Goal: Navigation & Orientation: Find specific page/section

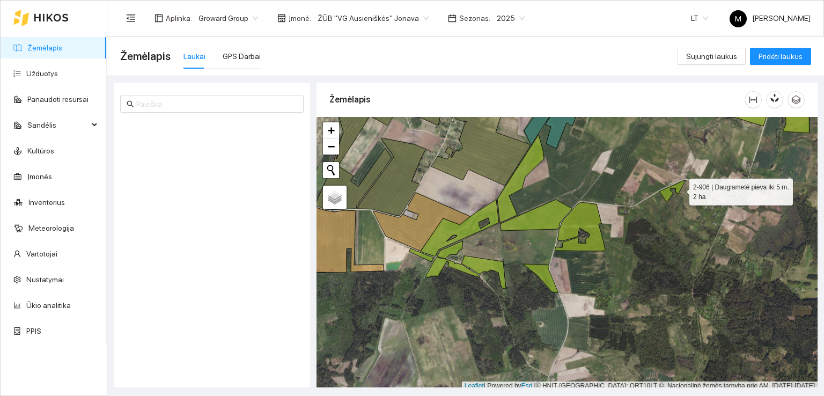
scroll to position [3, 0]
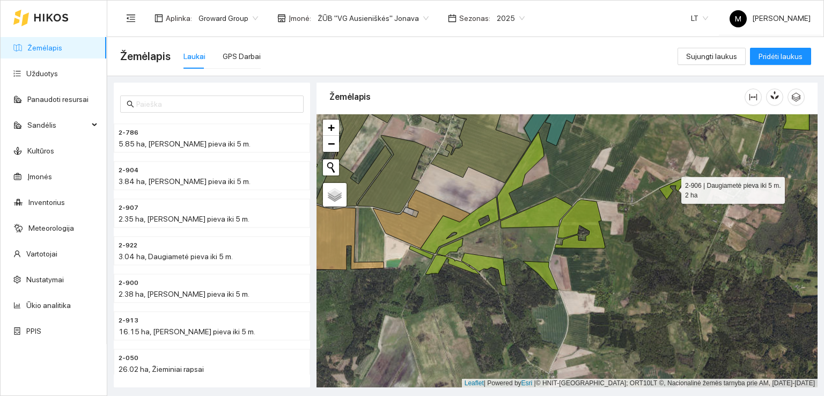
click at [678, 184] on icon at bounding box center [673, 189] width 26 height 22
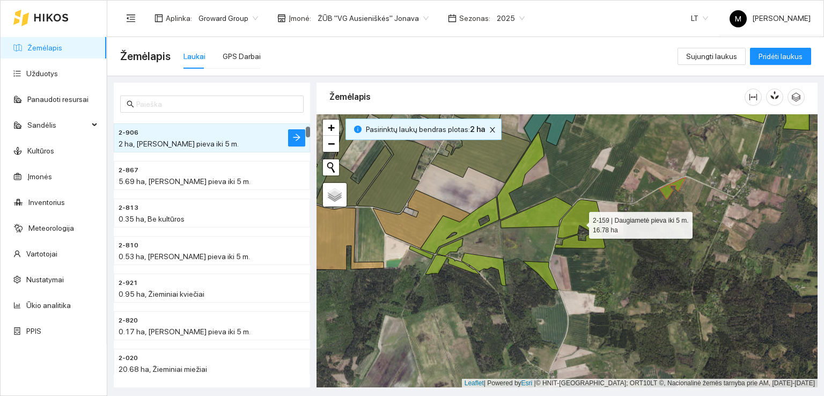
click at [580, 222] on icon at bounding box center [580, 224] width 50 height 49
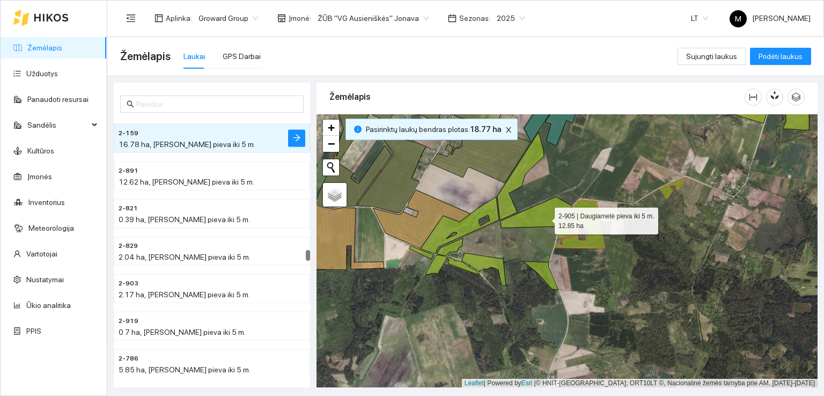
click at [545, 218] on icon at bounding box center [537, 212] width 72 height 31
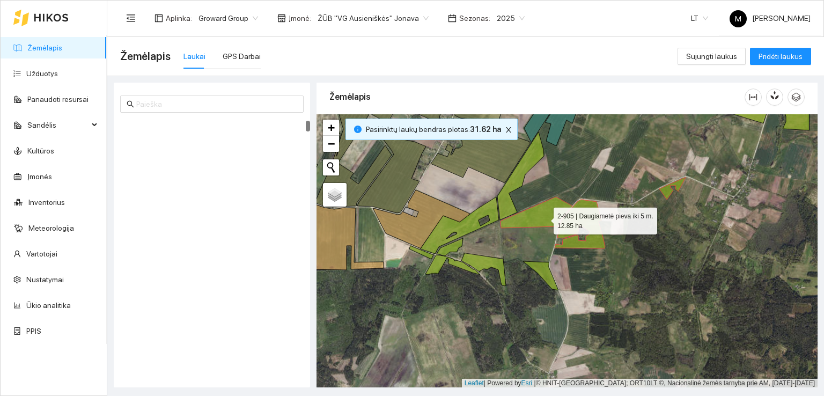
scroll to position [38, 0]
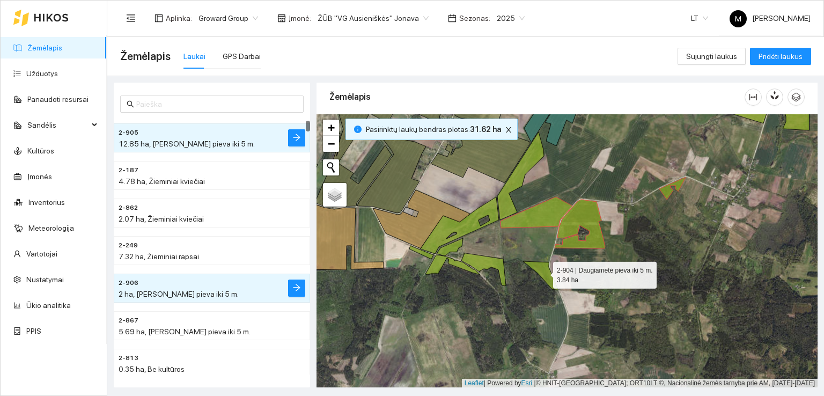
click at [548, 273] on icon at bounding box center [540, 275] width 35 height 29
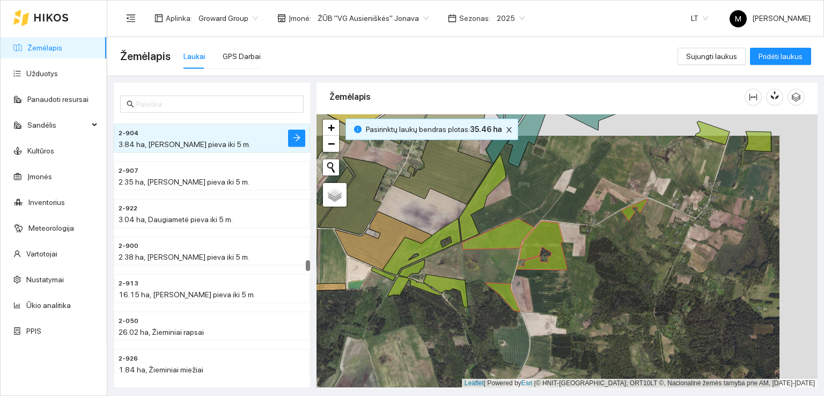
drag, startPoint x: 700, startPoint y: 211, endPoint x: 542, endPoint y: 265, distance: 167.0
click at [543, 265] on div at bounding box center [567, 251] width 501 height 274
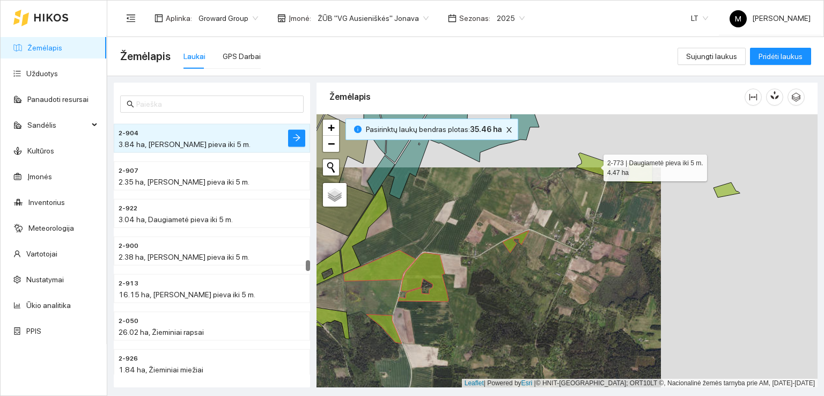
click at [595, 160] on icon at bounding box center [594, 165] width 34 height 24
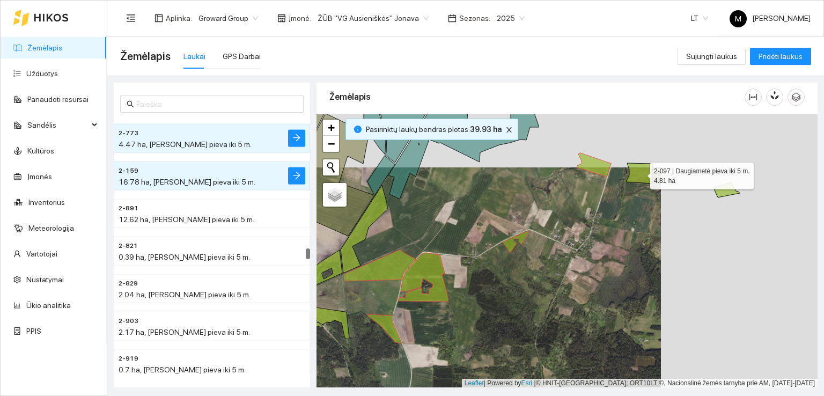
click at [646, 174] on icon at bounding box center [639, 173] width 26 height 20
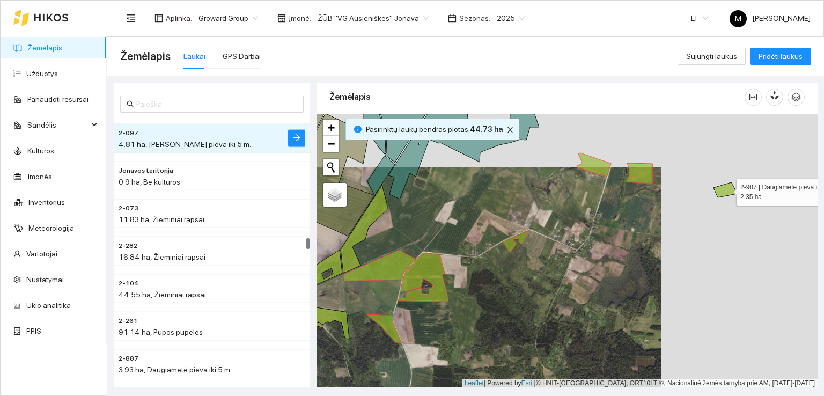
click at [727, 189] on icon at bounding box center [727, 189] width 26 height 15
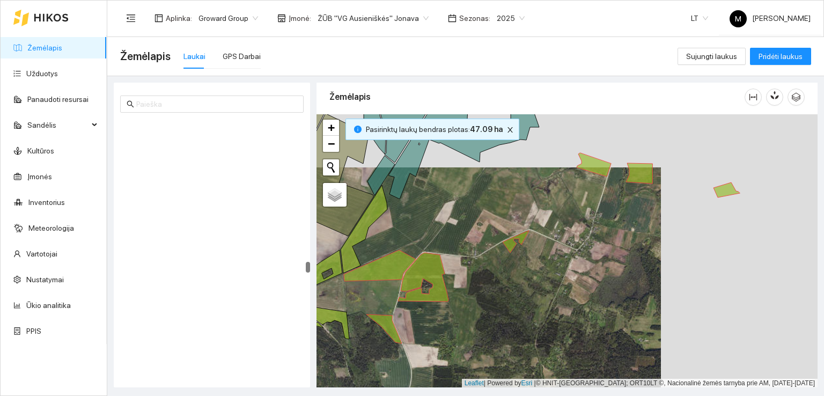
scroll to position [3674, 0]
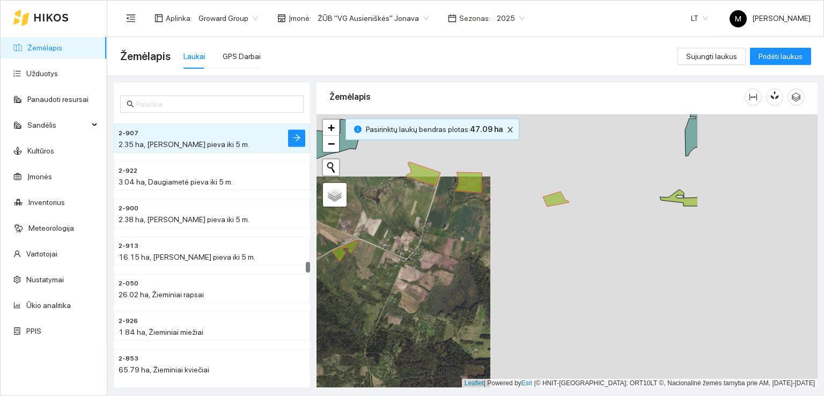
drag, startPoint x: 721, startPoint y: 240, endPoint x: 619, endPoint y: 229, distance: 102.6
click at [545, 250] on div at bounding box center [567, 251] width 501 height 274
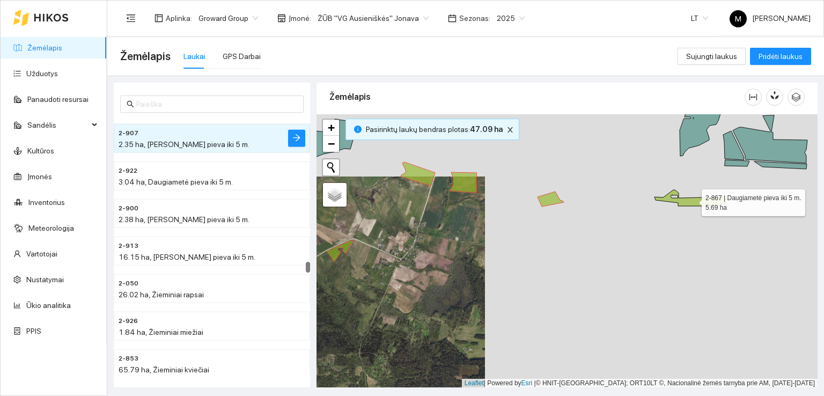
click at [713, 202] on icon at bounding box center [690, 198] width 71 height 16
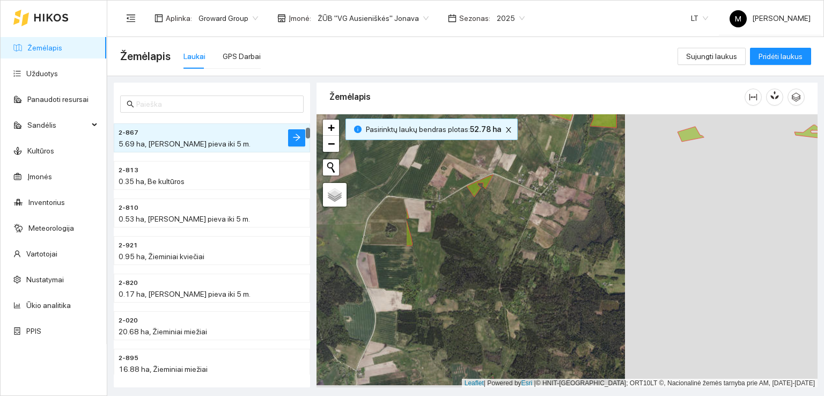
drag, startPoint x: 368, startPoint y: 302, endPoint x: 531, endPoint y: 226, distance: 180.3
click at [531, 226] on div at bounding box center [567, 251] width 501 height 274
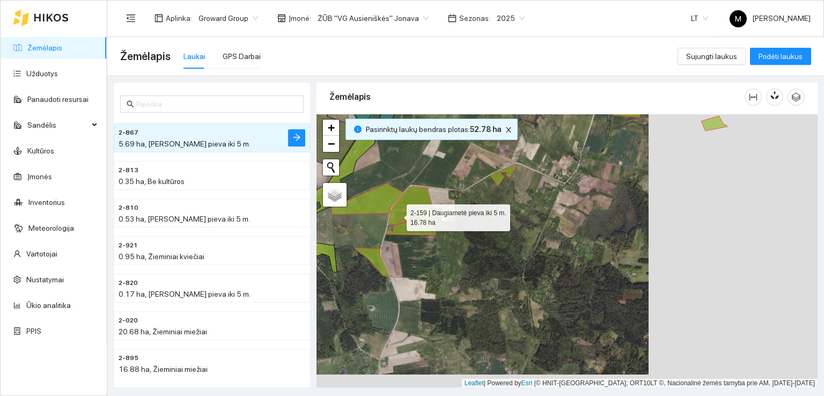
click at [397, 215] on icon at bounding box center [411, 210] width 50 height 49
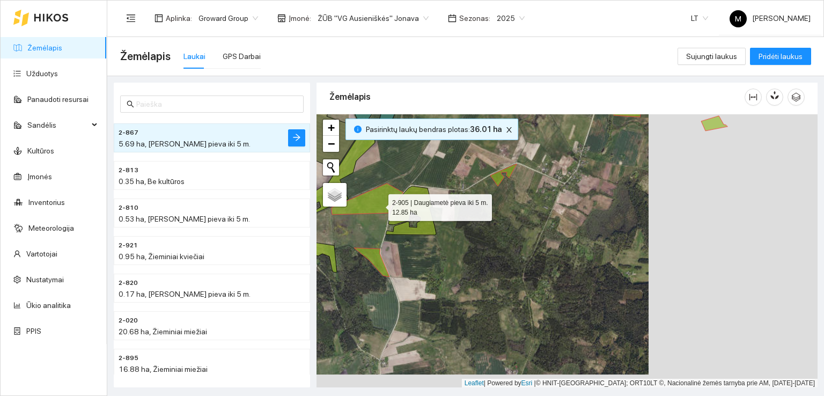
click at [379, 204] on icon at bounding box center [368, 199] width 72 height 31
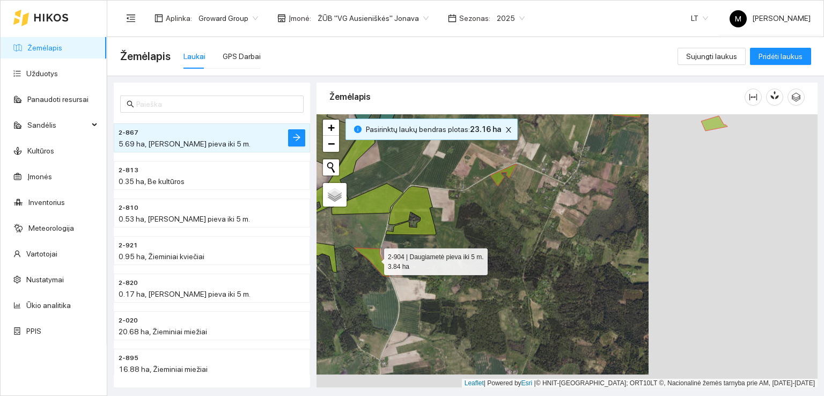
click at [379, 260] on icon at bounding box center [371, 262] width 35 height 29
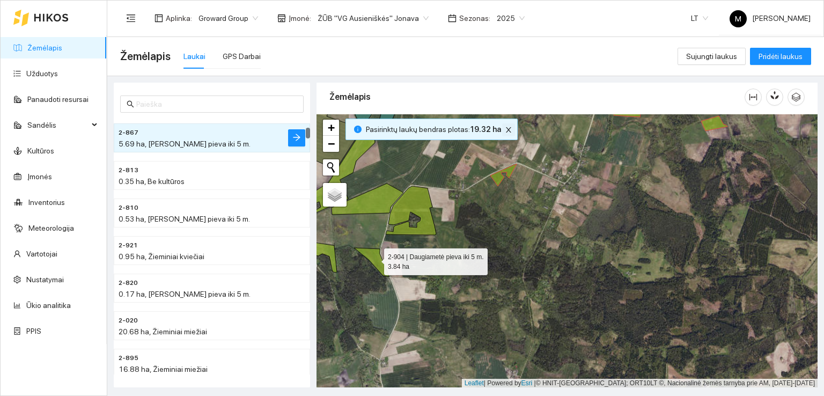
click at [505, 129] on icon "close" at bounding box center [509, 130] width 8 height 8
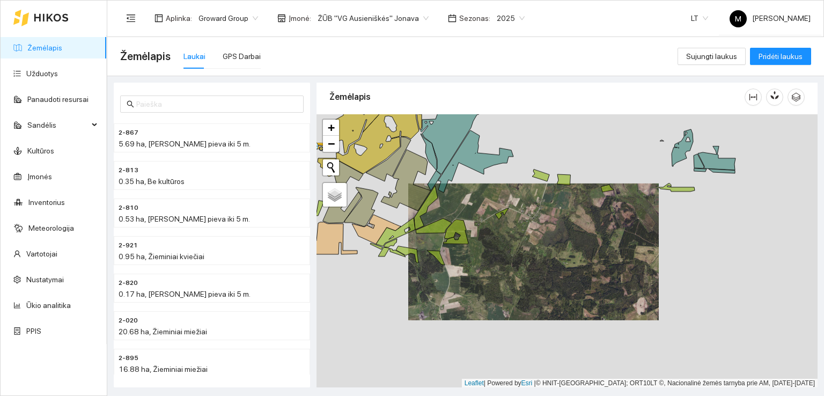
drag, startPoint x: 600, startPoint y: 248, endPoint x: 473, endPoint y: 263, distance: 128.0
click at [473, 263] on div at bounding box center [567, 251] width 501 height 274
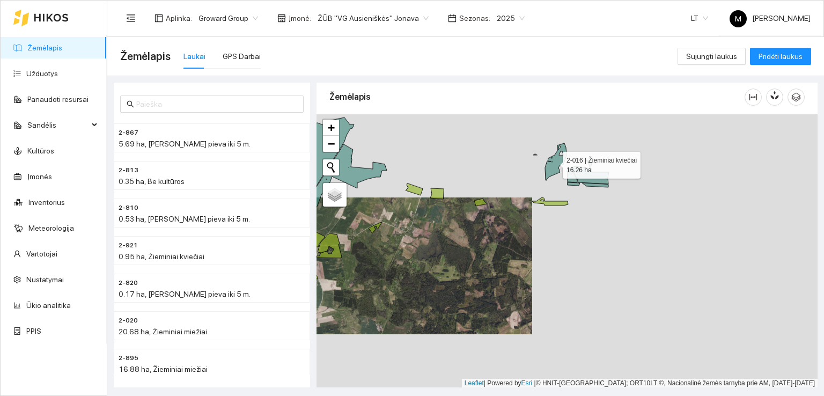
click at [553, 162] on icon at bounding box center [555, 161] width 21 height 37
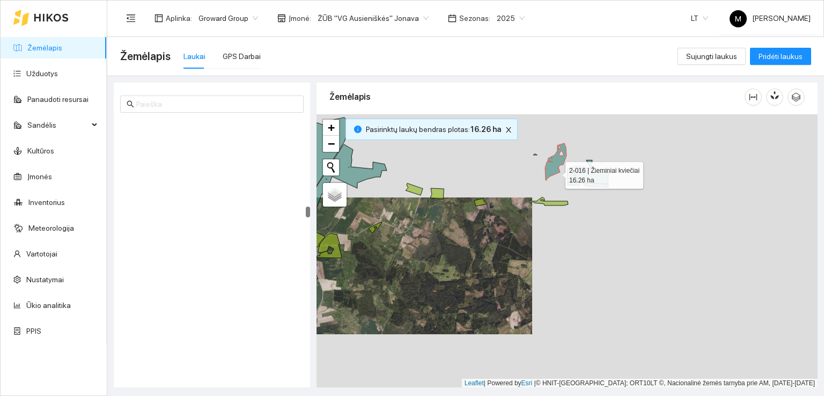
scroll to position [2249, 0]
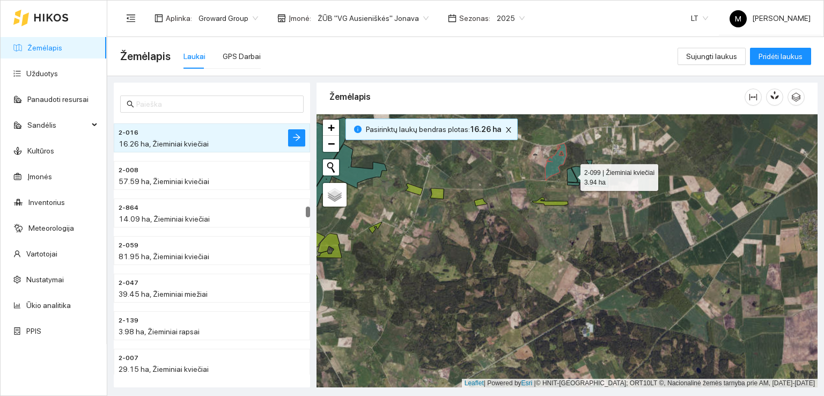
click at [571, 174] on icon at bounding box center [572, 175] width 10 height 14
click at [582, 175] on icon at bounding box center [591, 172] width 38 height 24
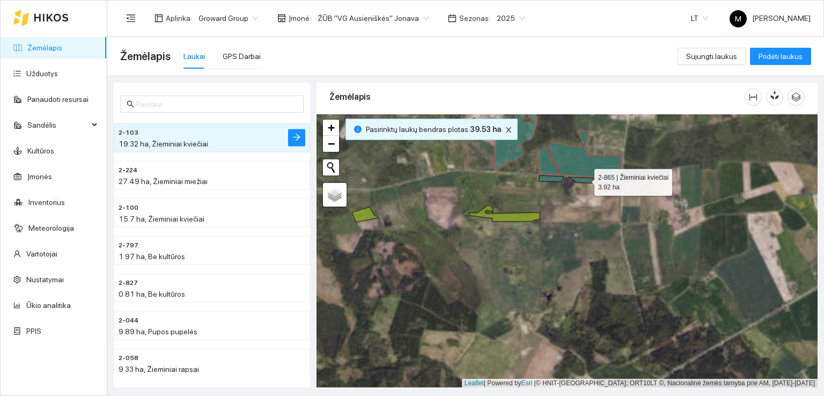
click at [585, 179] on icon at bounding box center [580, 179] width 82 height 9
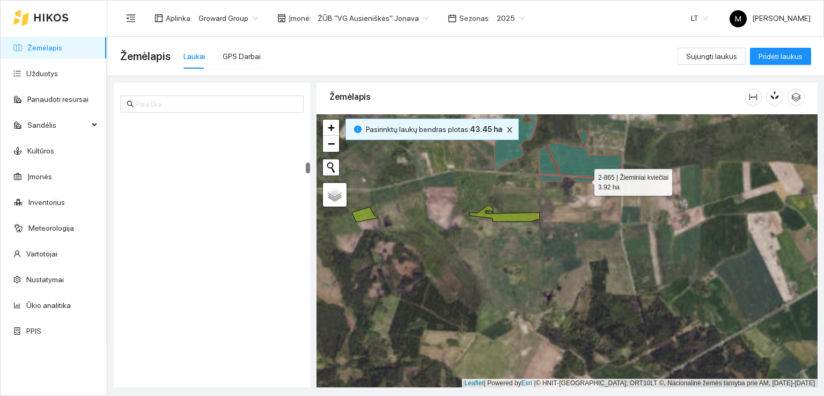
scroll to position [1125, 0]
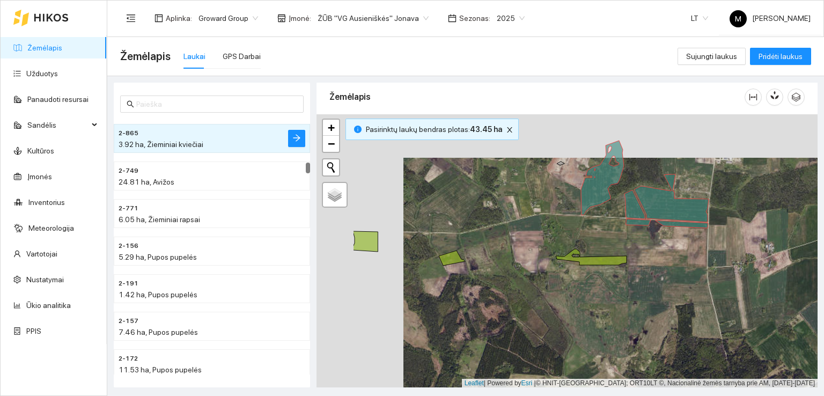
drag, startPoint x: 353, startPoint y: 209, endPoint x: 482, endPoint y: 274, distance: 144.7
click at [482, 274] on div at bounding box center [567, 251] width 501 height 274
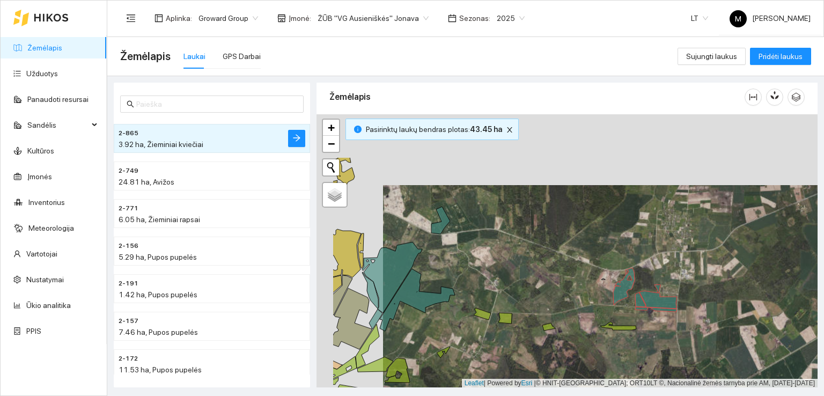
drag, startPoint x: 365, startPoint y: 172, endPoint x: 566, endPoint y: 327, distance: 253.8
click at [566, 327] on div at bounding box center [567, 251] width 501 height 274
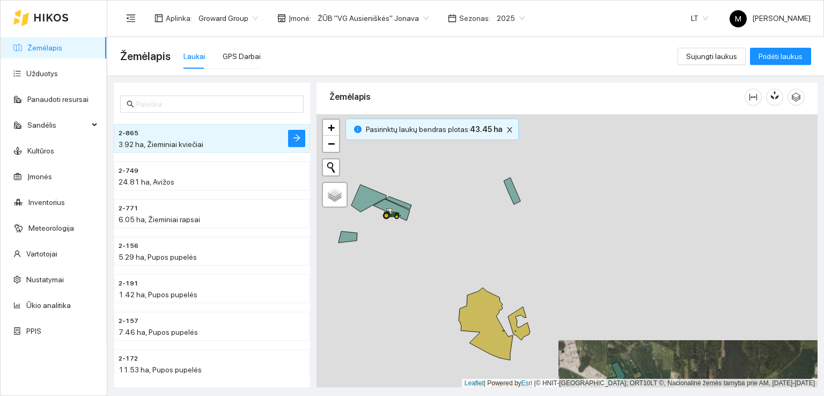
drag, startPoint x: 523, startPoint y: 213, endPoint x: 566, endPoint y: 297, distance: 94.8
click at [566, 297] on div at bounding box center [567, 251] width 501 height 274
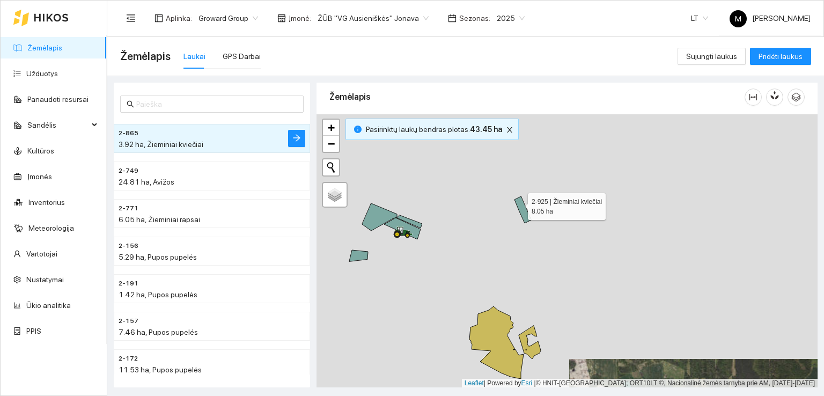
click at [518, 203] on icon at bounding box center [523, 209] width 17 height 27
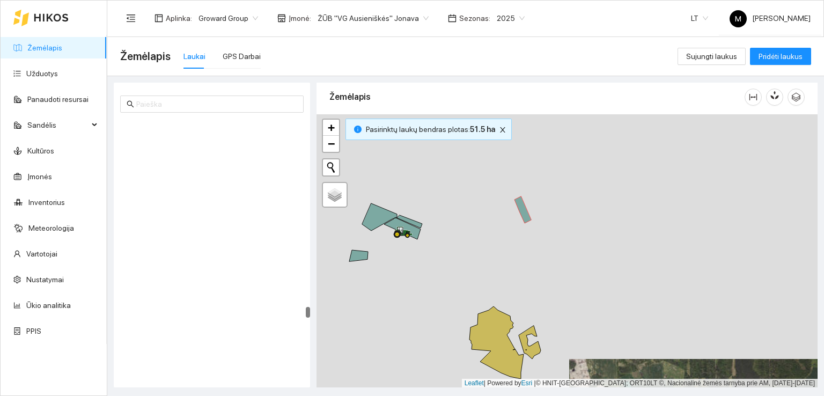
scroll to position [4839, 0]
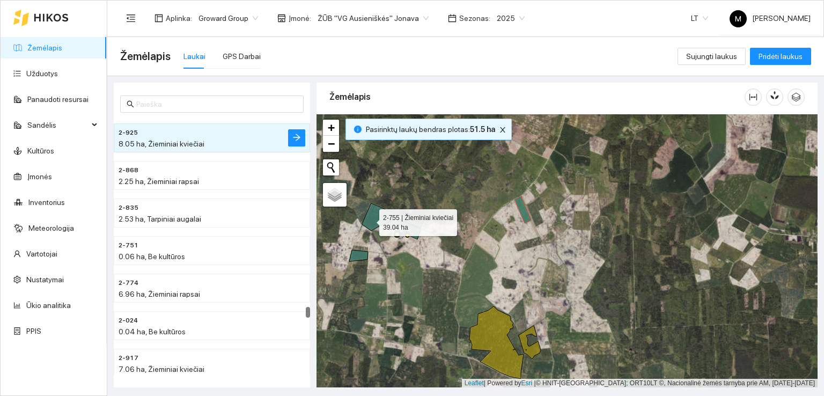
click at [370, 220] on icon at bounding box center [392, 221] width 60 height 36
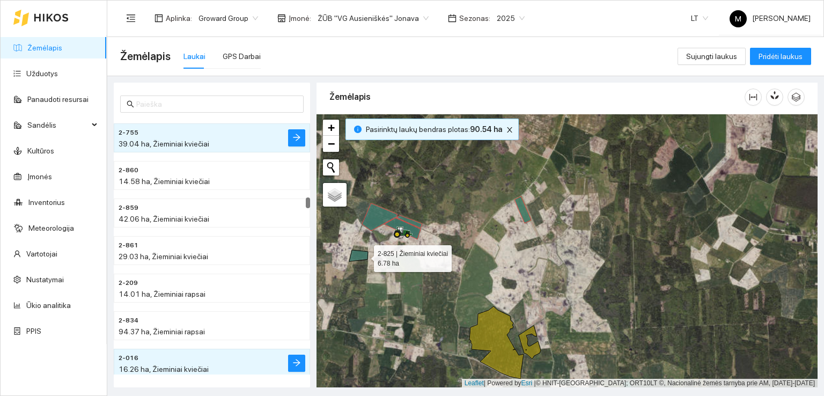
click at [364, 255] on icon at bounding box center [358, 255] width 19 height 11
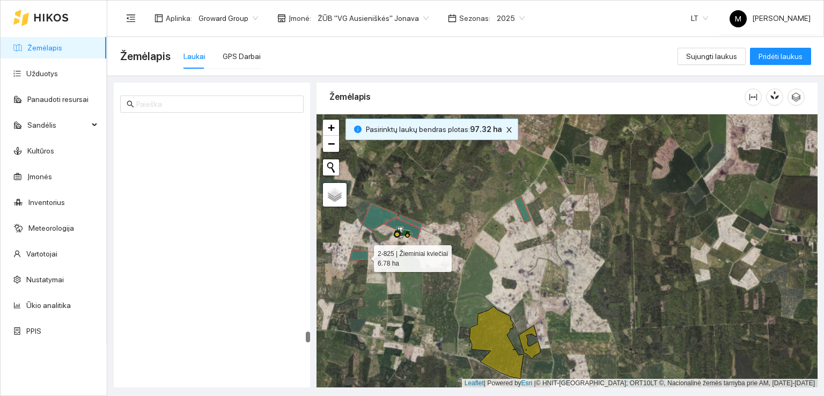
scroll to position [5477, 0]
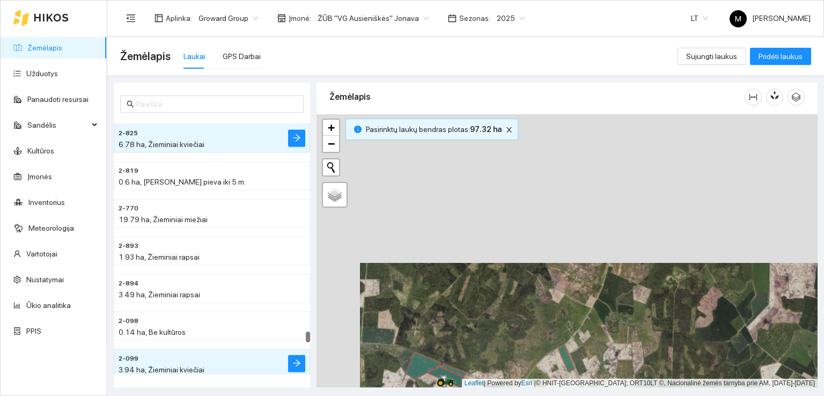
drag, startPoint x: 471, startPoint y: 173, endPoint x: 541, endPoint y: 368, distance: 207.1
click at [541, 368] on div at bounding box center [567, 251] width 501 height 274
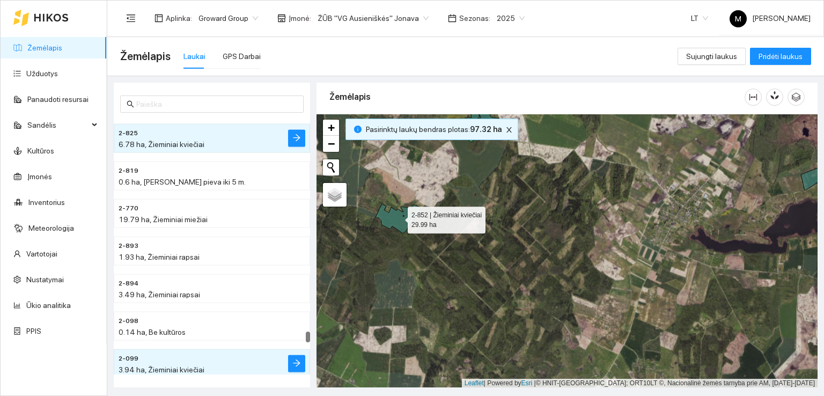
click at [397, 212] on icon at bounding box center [399, 218] width 46 height 29
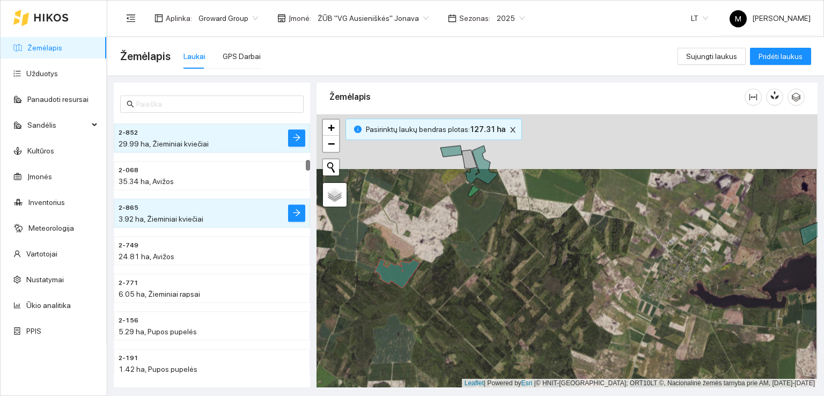
drag, startPoint x: 540, startPoint y: 196, endPoint x: 527, endPoint y: 340, distance: 144.4
click at [528, 339] on div at bounding box center [567, 251] width 501 height 274
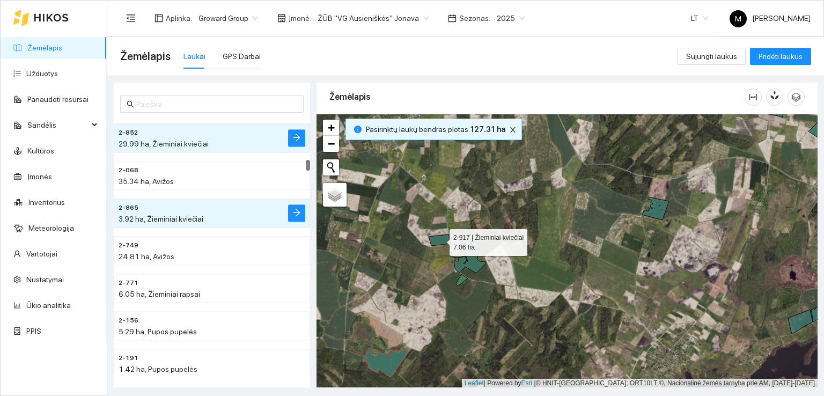
click at [437, 245] on icon at bounding box center [439, 240] width 21 height 11
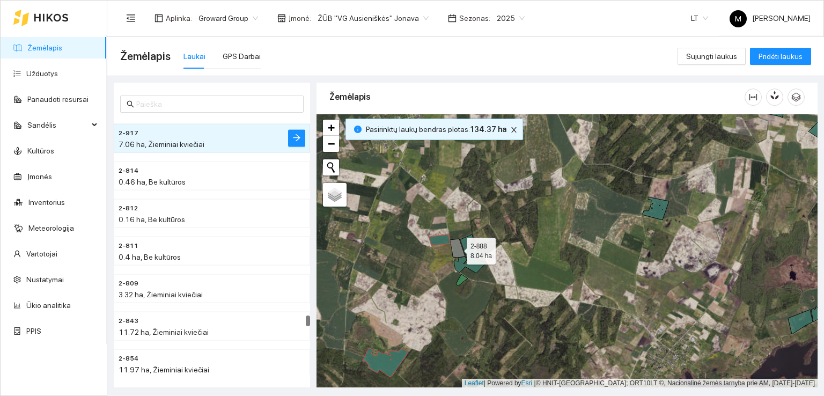
click at [459, 252] on icon at bounding box center [457, 248] width 15 height 19
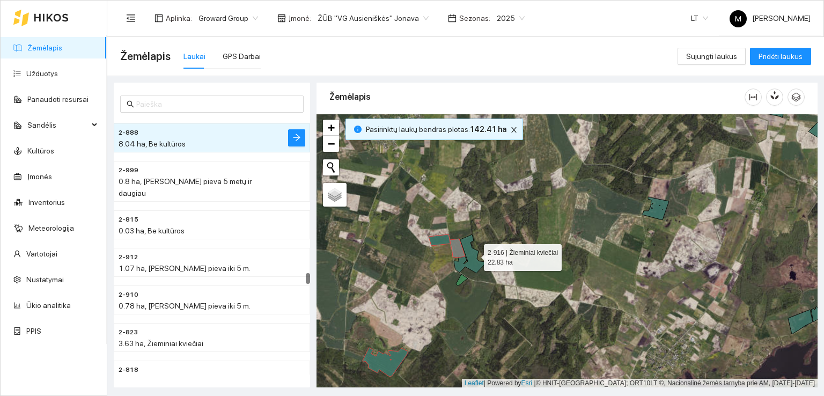
click at [474, 254] on icon at bounding box center [470, 254] width 32 height 39
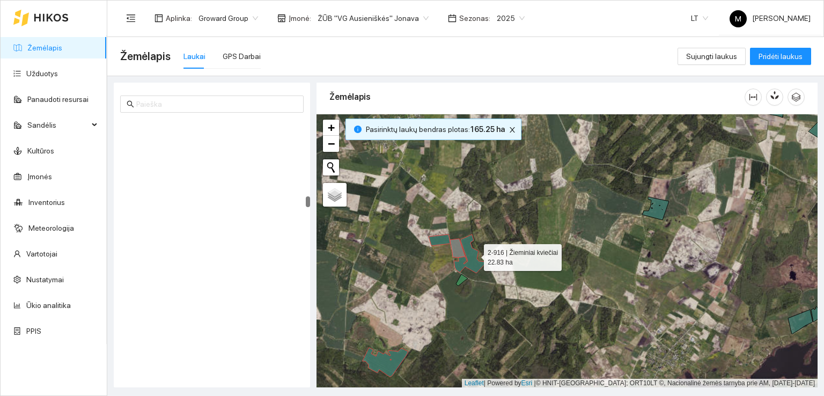
scroll to position [1988, 0]
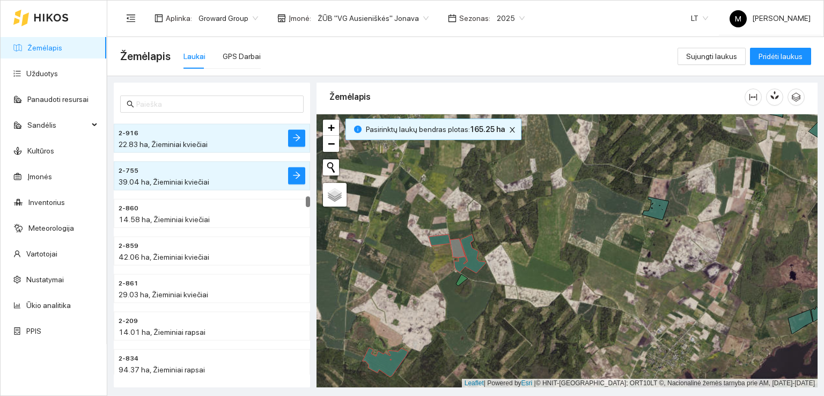
click at [665, 213] on div at bounding box center [567, 251] width 501 height 274
click at [653, 214] on icon at bounding box center [655, 208] width 27 height 23
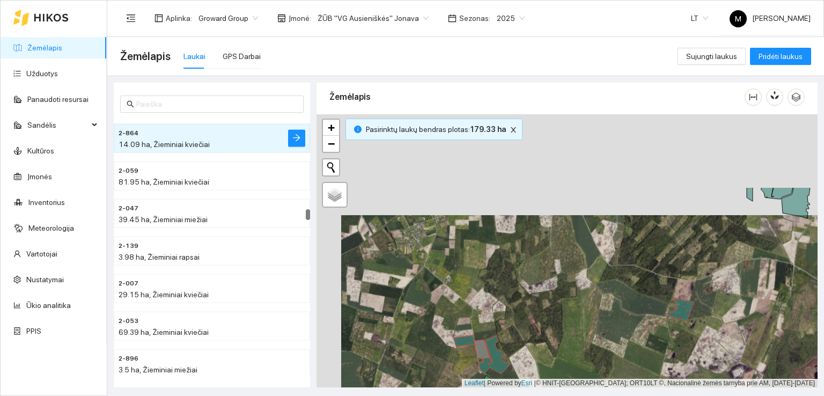
drag, startPoint x: 562, startPoint y: 213, endPoint x: 588, endPoint y: 315, distance: 105.0
click at [588, 315] on div at bounding box center [567, 251] width 501 height 274
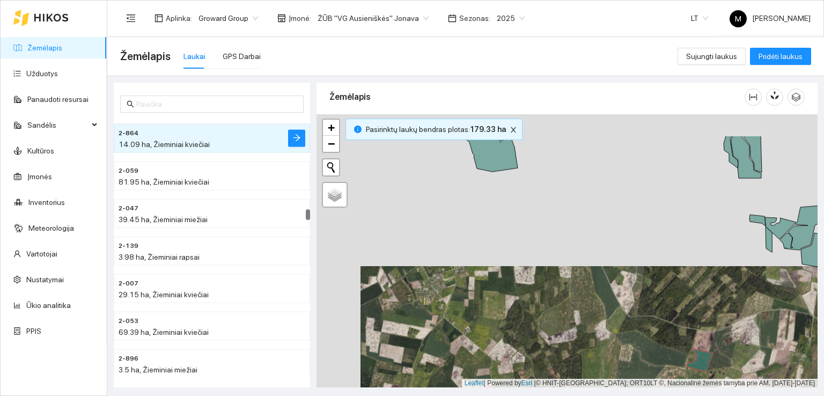
drag, startPoint x: 481, startPoint y: 269, endPoint x: 500, endPoint y: 318, distance: 52.8
click at [500, 318] on div at bounding box center [567, 251] width 501 height 274
click at [489, 153] on icon at bounding box center [484, 147] width 65 height 48
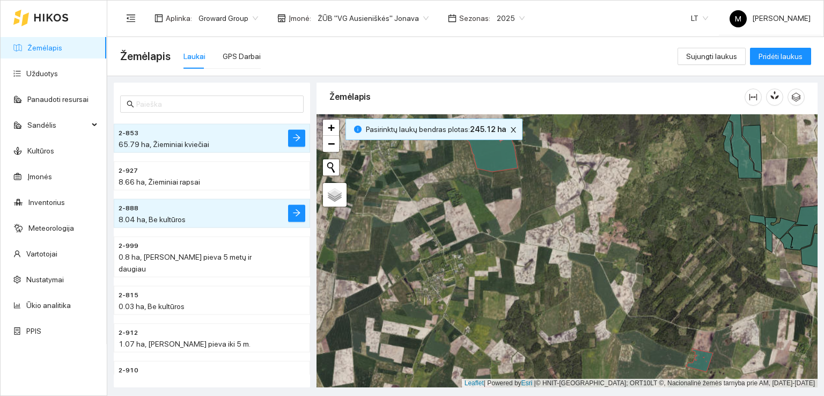
click at [510, 18] on span "2025" at bounding box center [511, 18] width 28 height 16
click at [499, 141] on div "2026" at bounding box center [497, 142] width 27 height 12
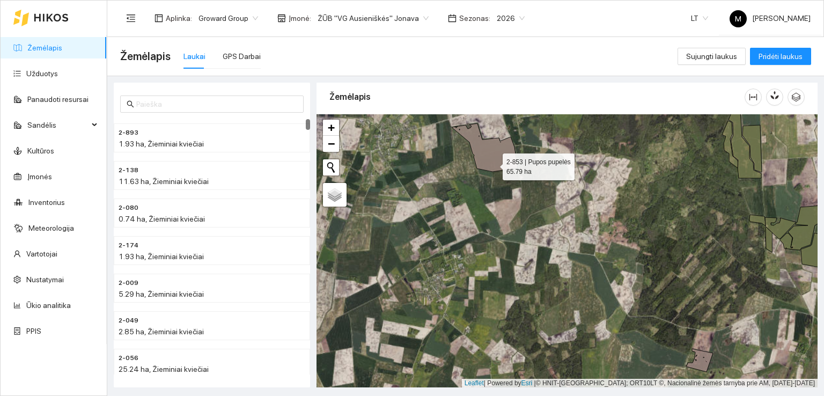
click at [494, 163] on icon at bounding box center [484, 147] width 65 height 48
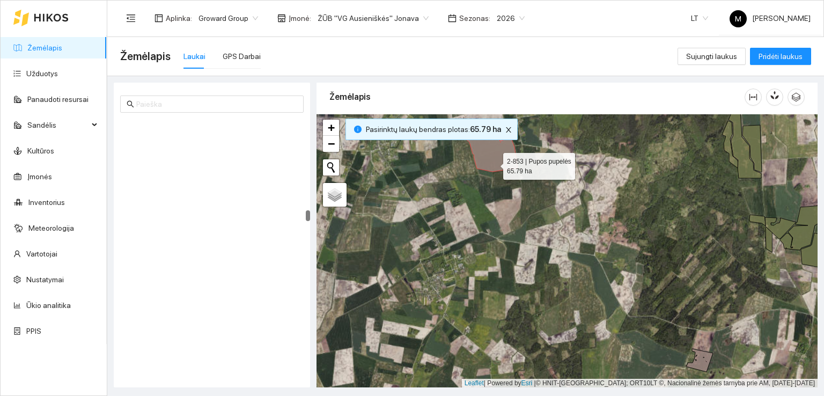
scroll to position [2323, 0]
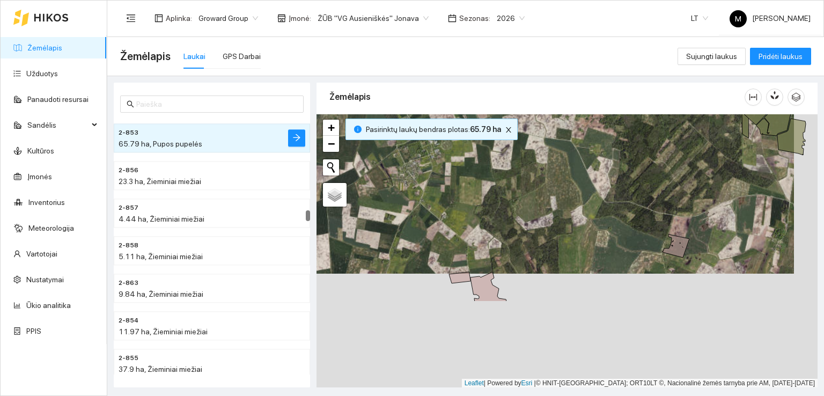
drag, startPoint x: 498, startPoint y: 254, endPoint x: 486, endPoint y: 154, distance: 101.1
click at [486, 154] on div at bounding box center [567, 251] width 501 height 274
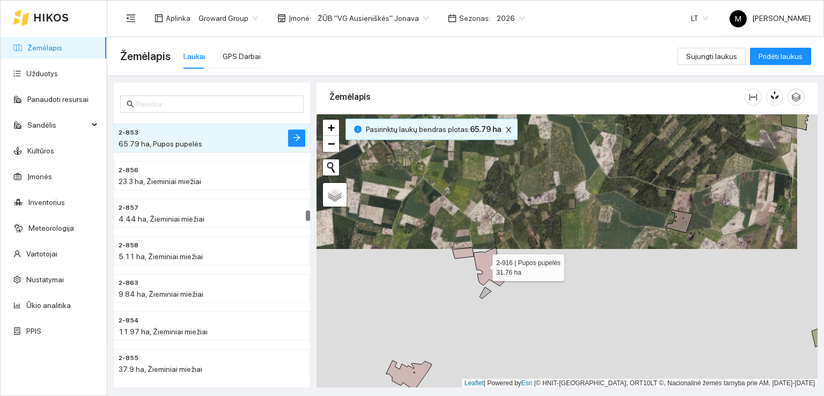
click at [483, 265] on icon at bounding box center [492, 266] width 36 height 39
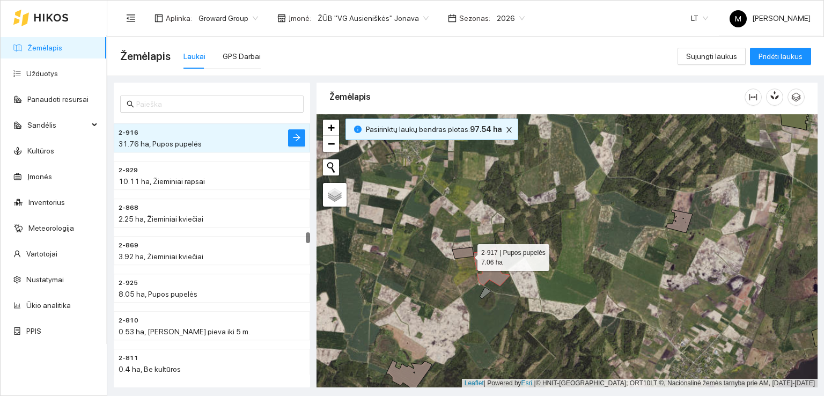
click at [468, 254] on icon at bounding box center [462, 252] width 21 height 11
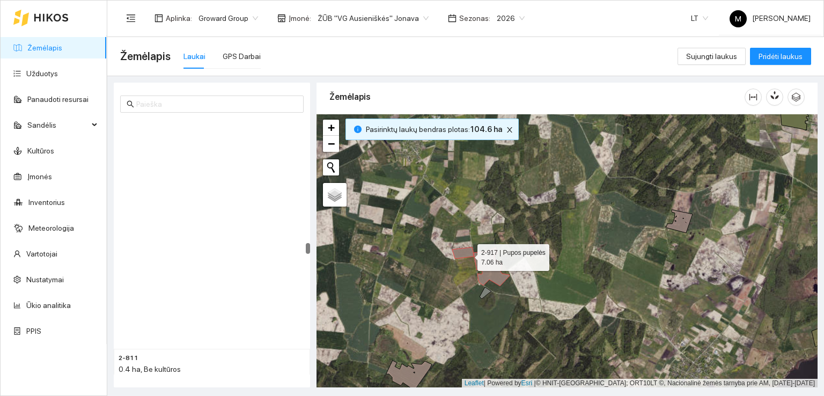
scroll to position [3149, 0]
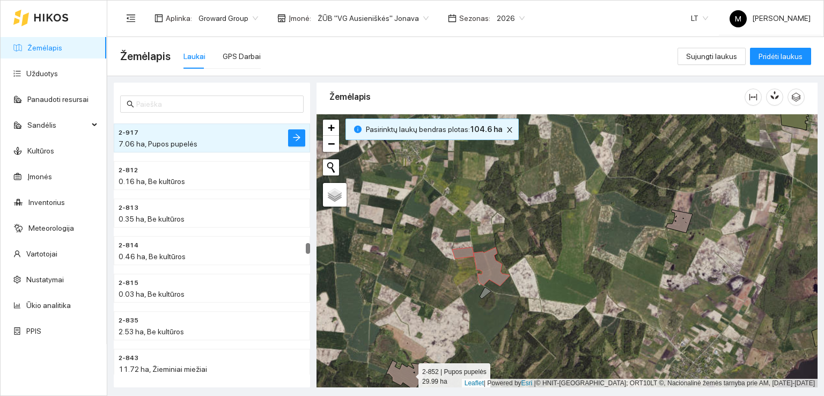
click at [405, 377] on icon at bounding box center [409, 375] width 46 height 29
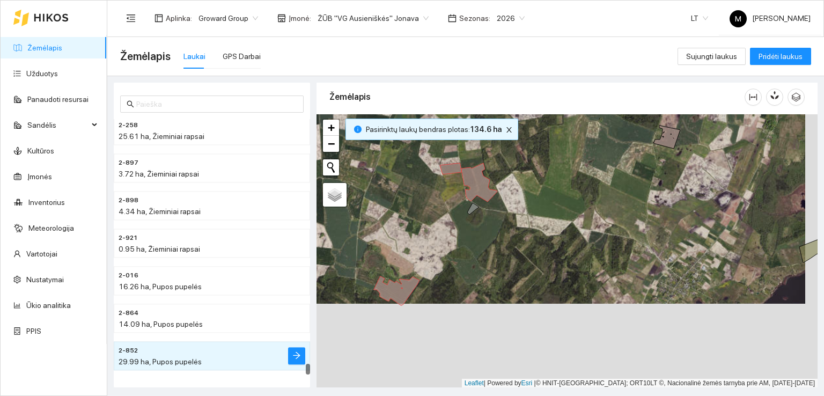
drag, startPoint x: 557, startPoint y: 357, endPoint x: 528, endPoint y: 136, distance: 222.9
click at [528, 136] on div at bounding box center [567, 251] width 501 height 274
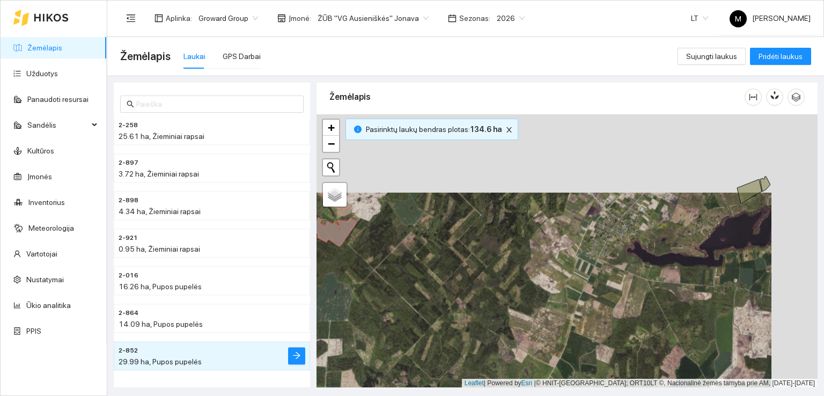
drag, startPoint x: 617, startPoint y: 235, endPoint x: 563, endPoint y: 316, distance: 97.6
click at [562, 322] on div at bounding box center [567, 251] width 501 height 274
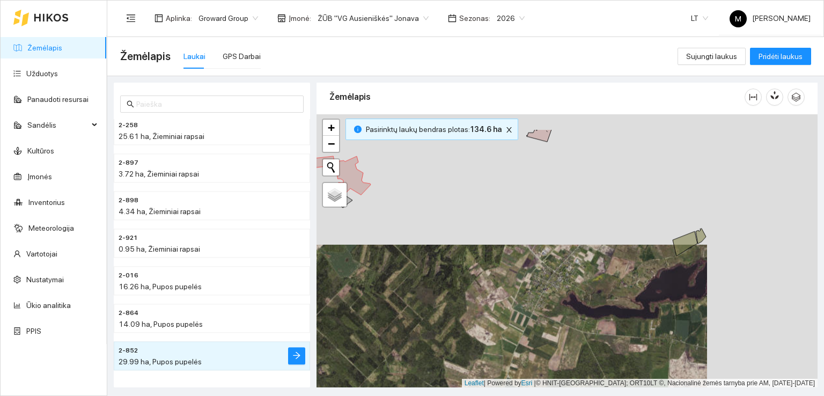
drag, startPoint x: 631, startPoint y: 200, endPoint x: 557, endPoint y: 219, distance: 76.4
click at [572, 243] on div at bounding box center [567, 251] width 501 height 274
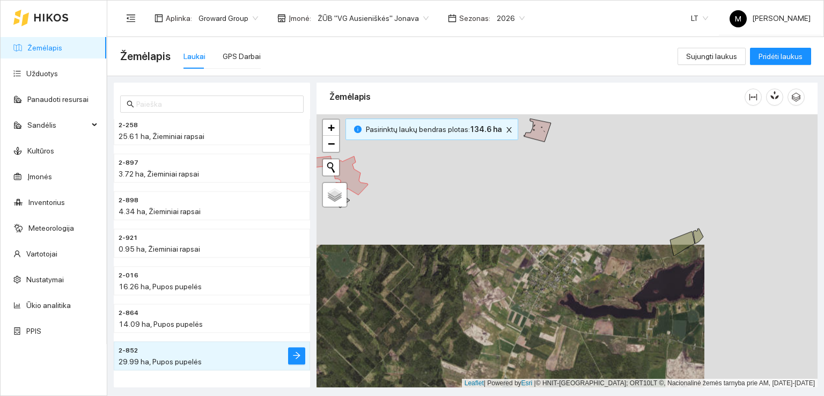
click at [538, 134] on icon at bounding box center [537, 130] width 27 height 23
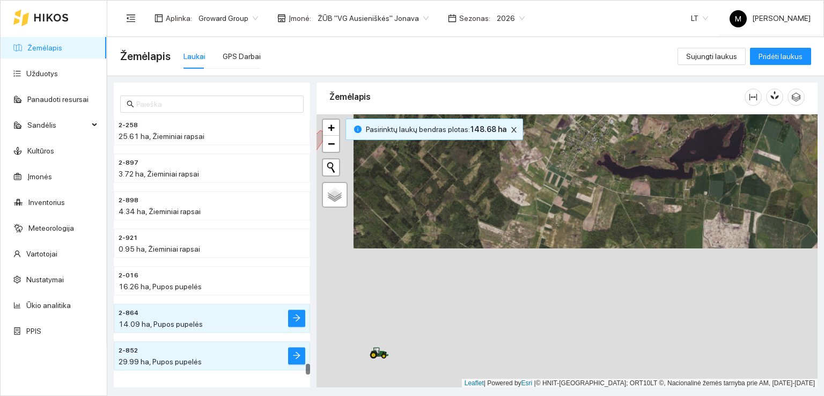
drag, startPoint x: 528, startPoint y: 304, endPoint x: 568, endPoint y: 143, distance: 166.1
click at [568, 143] on div at bounding box center [567, 251] width 501 height 274
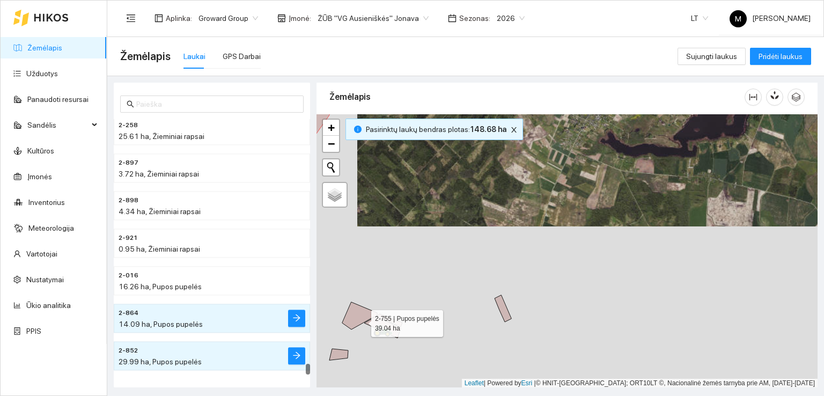
click at [362, 320] on icon at bounding box center [372, 320] width 60 height 36
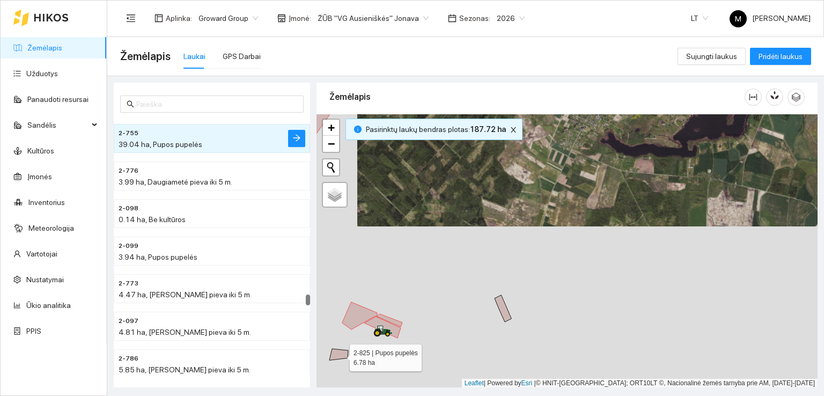
click at [340, 355] on icon at bounding box center [339, 354] width 19 height 11
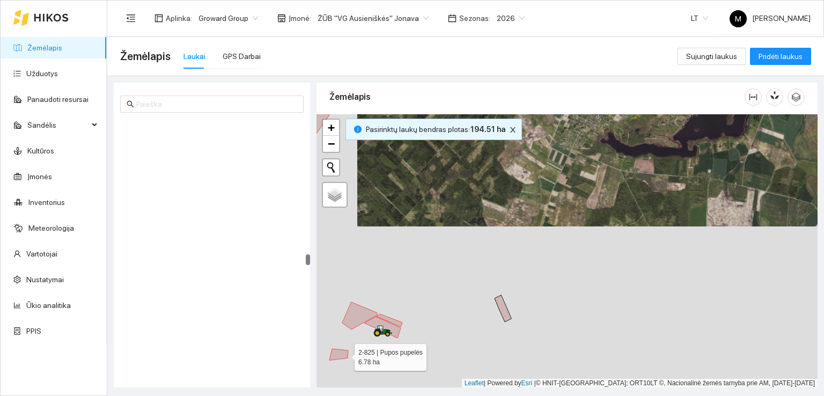
scroll to position [3450, 0]
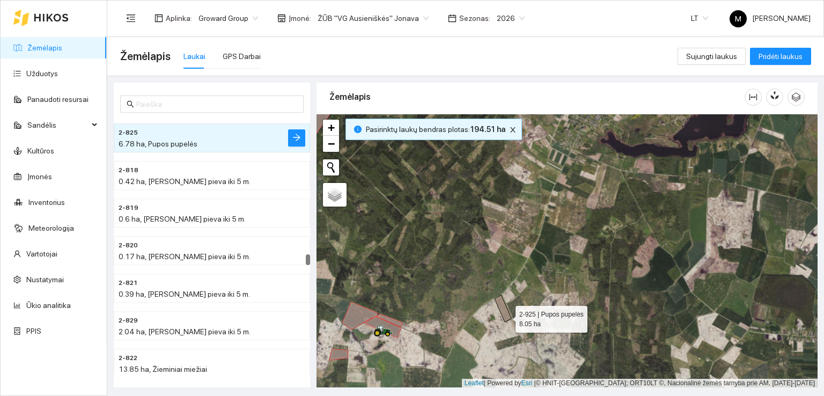
click at [506, 316] on icon at bounding box center [503, 308] width 17 height 27
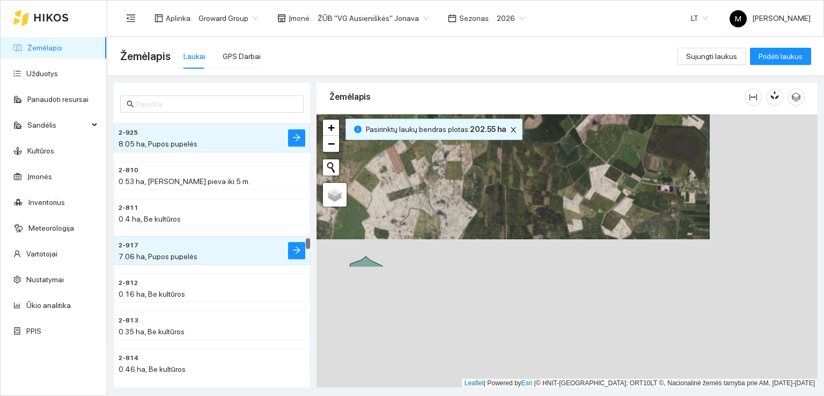
drag, startPoint x: 624, startPoint y: 357, endPoint x: 496, endPoint y: 185, distance: 214.5
click at [498, 188] on div at bounding box center [567, 251] width 501 height 274
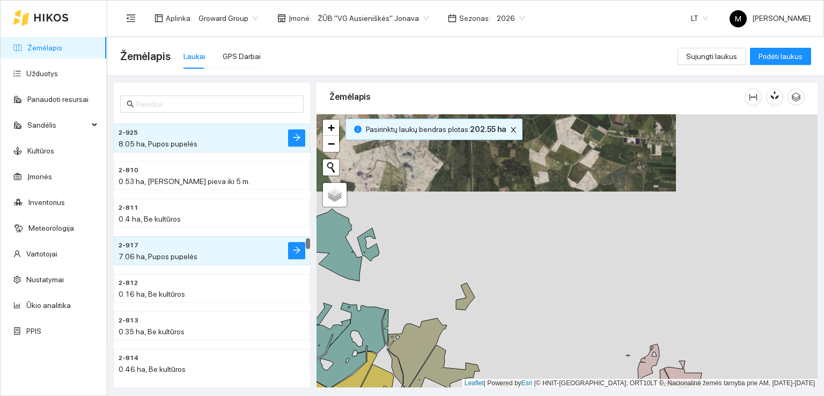
drag, startPoint x: 586, startPoint y: 284, endPoint x: 484, endPoint y: 193, distance: 136.8
click at [485, 193] on div at bounding box center [567, 251] width 501 height 274
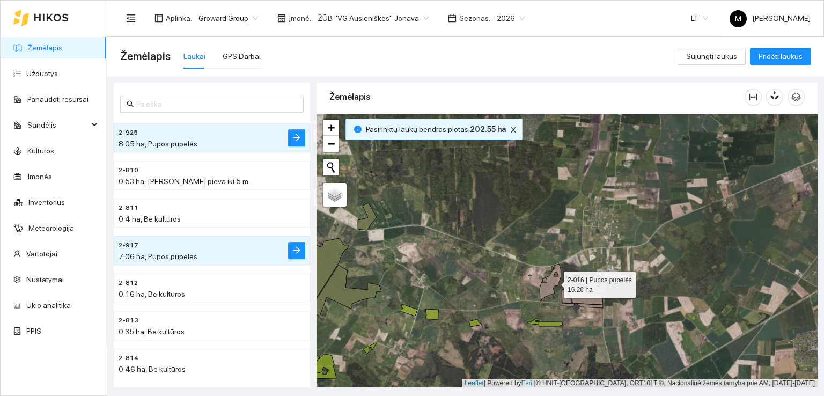
drag, startPoint x: 554, startPoint y: 282, endPoint x: 558, endPoint y: 286, distance: 5.7
click at [554, 282] on icon at bounding box center [550, 282] width 21 height 37
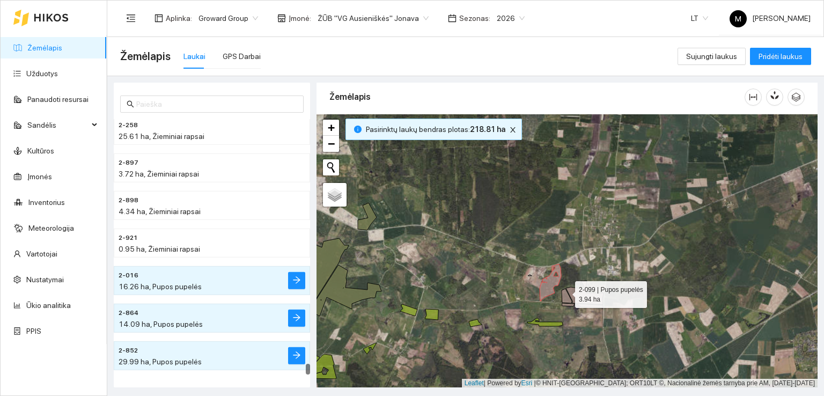
click at [566, 292] on icon at bounding box center [567, 296] width 10 height 14
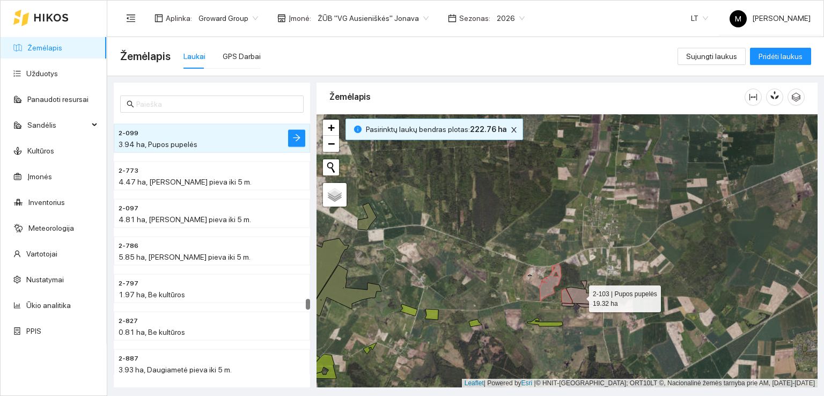
click at [580, 296] on icon at bounding box center [585, 293] width 38 height 24
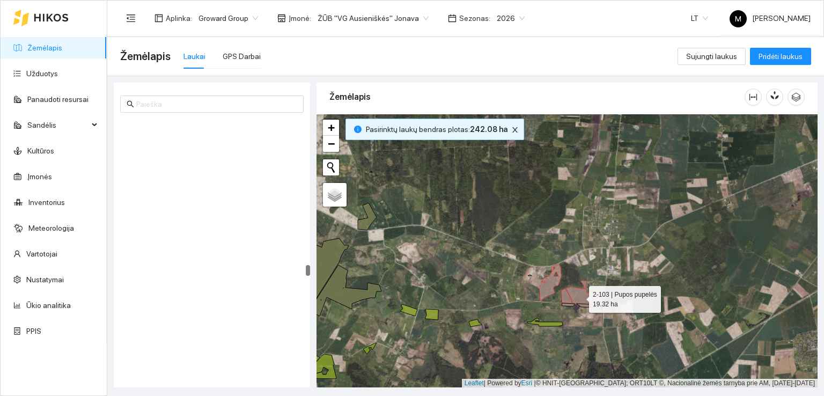
scroll to position [3713, 0]
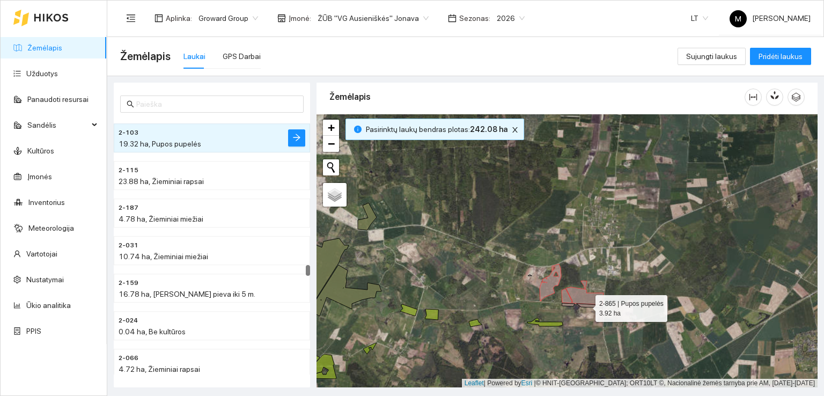
click at [586, 305] on icon at bounding box center [582, 305] width 41 height 5
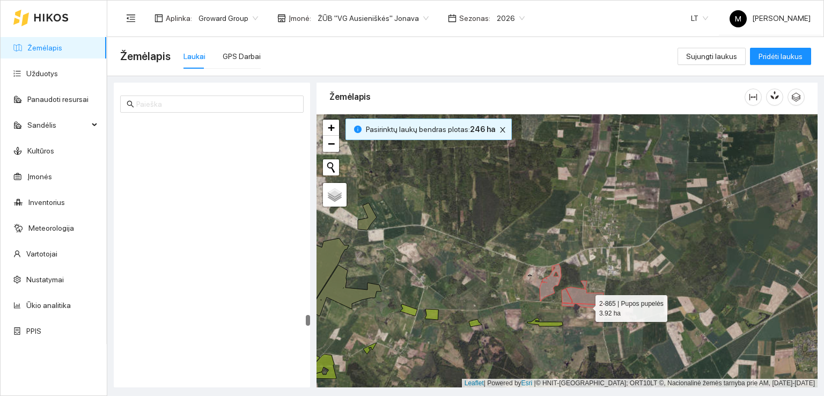
scroll to position [4989, 0]
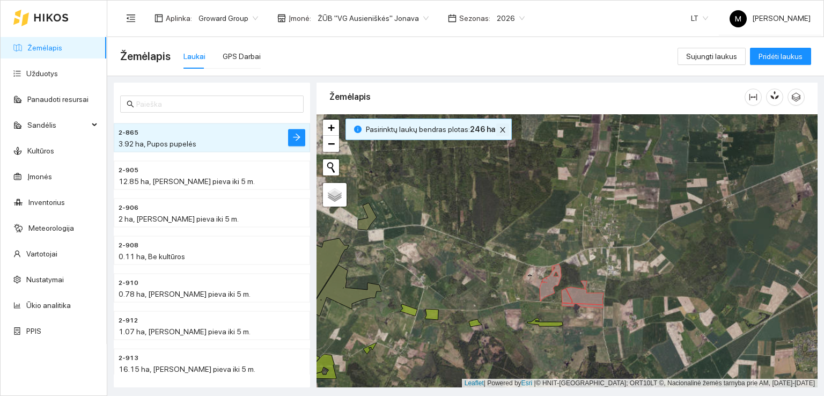
click at [499, 128] on icon "close" at bounding box center [503, 130] width 8 height 8
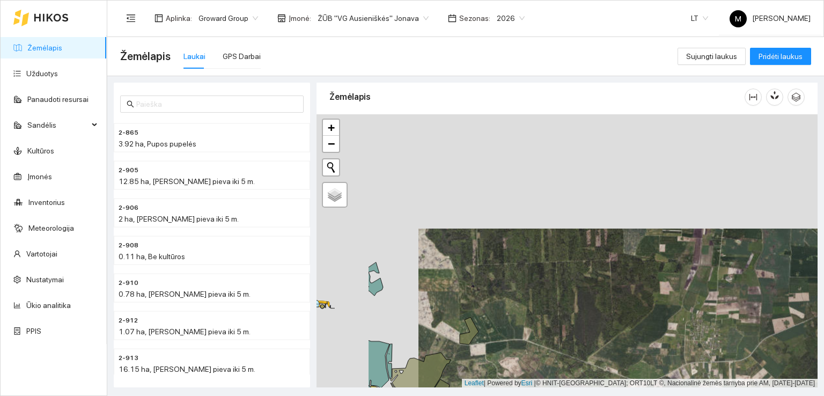
drag, startPoint x: 494, startPoint y: 220, endPoint x: 575, endPoint y: 332, distance: 138.1
click at [575, 332] on div at bounding box center [567, 251] width 501 height 274
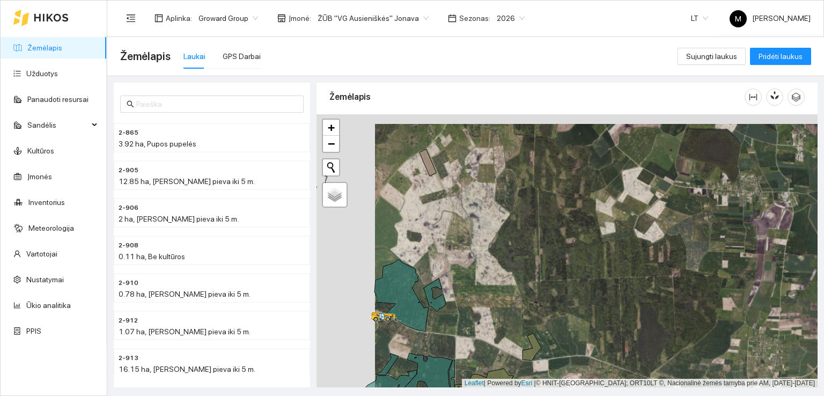
drag, startPoint x: 369, startPoint y: 183, endPoint x: 530, endPoint y: 208, distance: 163.0
click at [530, 208] on div at bounding box center [567, 251] width 501 height 274
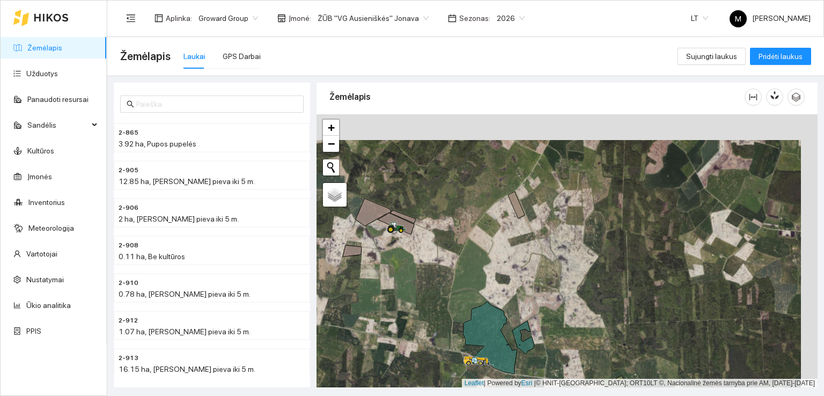
drag, startPoint x: 511, startPoint y: 172, endPoint x: 454, endPoint y: 269, distance: 112.1
click at [455, 269] on div at bounding box center [567, 251] width 501 height 274
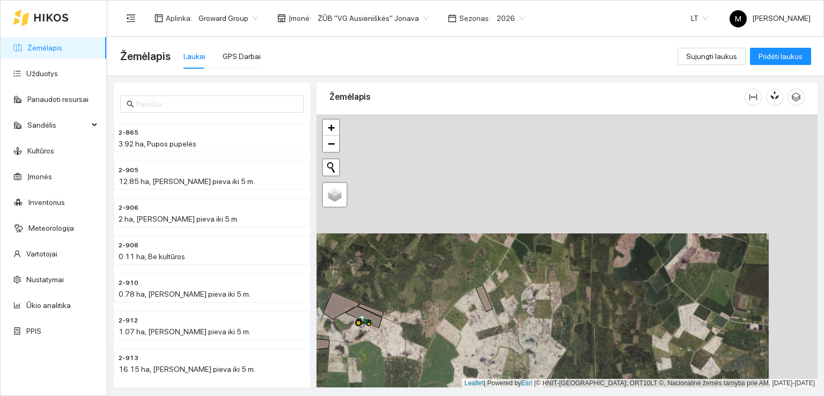
drag, startPoint x: 466, startPoint y: 231, endPoint x: 518, endPoint y: 351, distance: 130.5
click at [517, 348] on div at bounding box center [567, 251] width 501 height 274
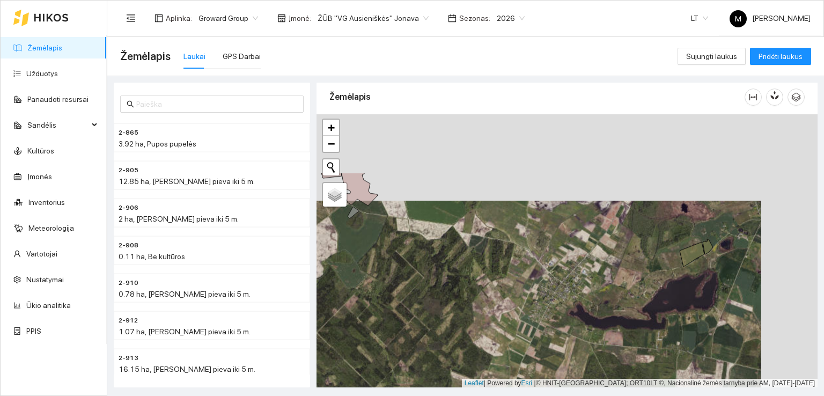
drag, startPoint x: 518, startPoint y: 192, endPoint x: 450, endPoint y: 292, distance: 121.3
click at [455, 286] on div at bounding box center [567, 251] width 501 height 274
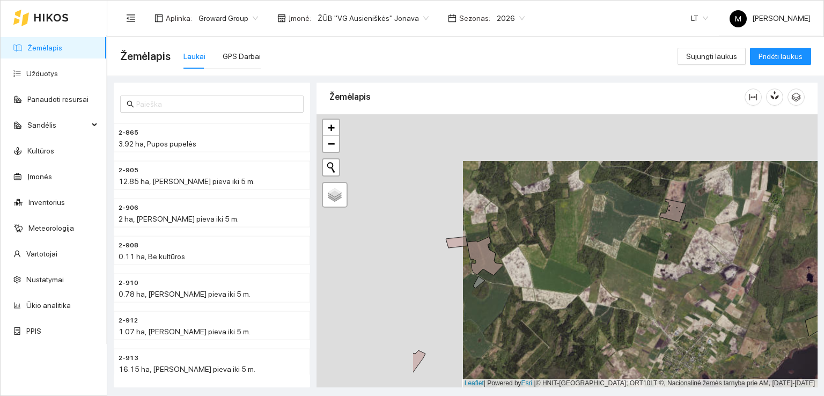
drag, startPoint x: 513, startPoint y: 216, endPoint x: 623, endPoint y: 235, distance: 111.1
click at [623, 235] on div at bounding box center [567, 251] width 501 height 274
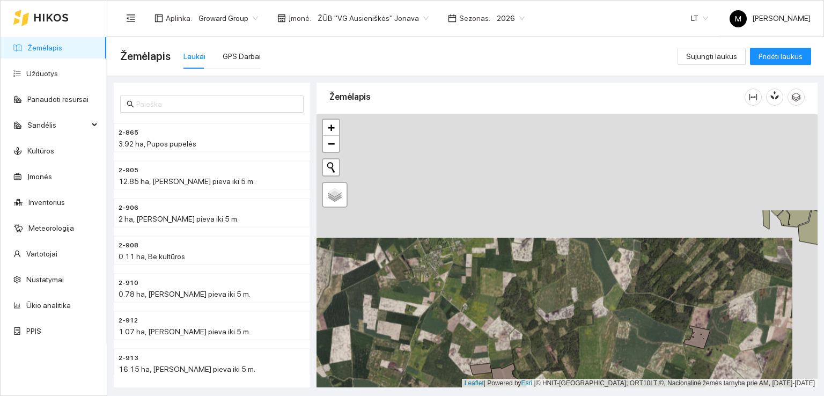
drag, startPoint x: 539, startPoint y: 168, endPoint x: 513, endPoint y: 294, distance: 128.7
click at [513, 294] on div at bounding box center [567, 251] width 501 height 274
